Goal: Task Accomplishment & Management: Use online tool/utility

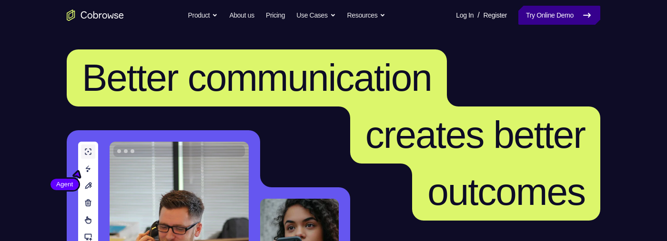
click at [566, 14] on link "Try Online Demo" at bounding box center [559, 15] width 82 height 19
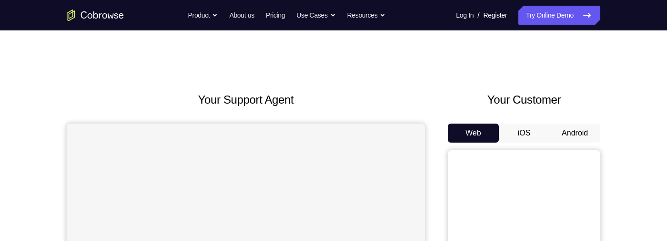
click at [580, 140] on button "Android" at bounding box center [574, 133] width 51 height 19
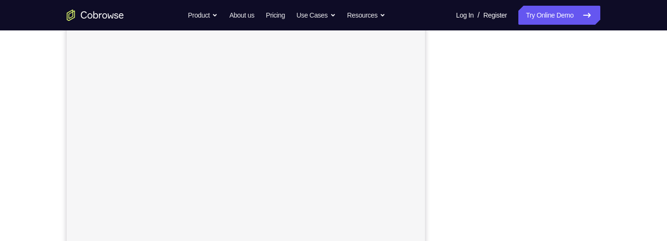
scroll to position [151, 0]
click at [602, 85] on div "Your Support Agent Your Customer Web iOS Android Next Steps We’d be happy to gi…" at bounding box center [334, 194] width 610 height 628
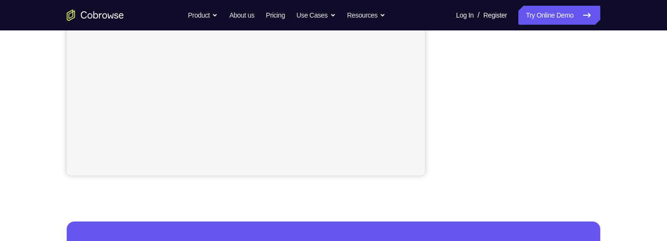
scroll to position [265, 0]
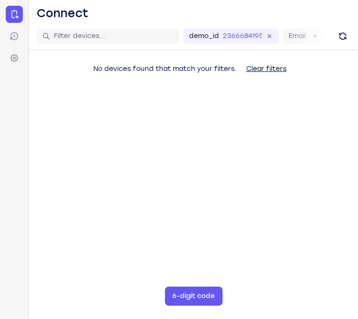
click at [107, 288] on main "demo_id 2366684195 2366684195 Email User ID Device ID Device name 6-digit code …" at bounding box center [193, 182] width 329 height 319
click at [88, 269] on main "demo_id 2366684195 2366684195 Email User ID Device ID Device name 6-digit code …" at bounding box center [193, 182] width 329 height 319
click at [85, 269] on main "demo_id 2366684195 2366684195 Email User ID Device ID Device name 6-digit code …" at bounding box center [193, 182] width 329 height 319
